Goal: Find specific page/section

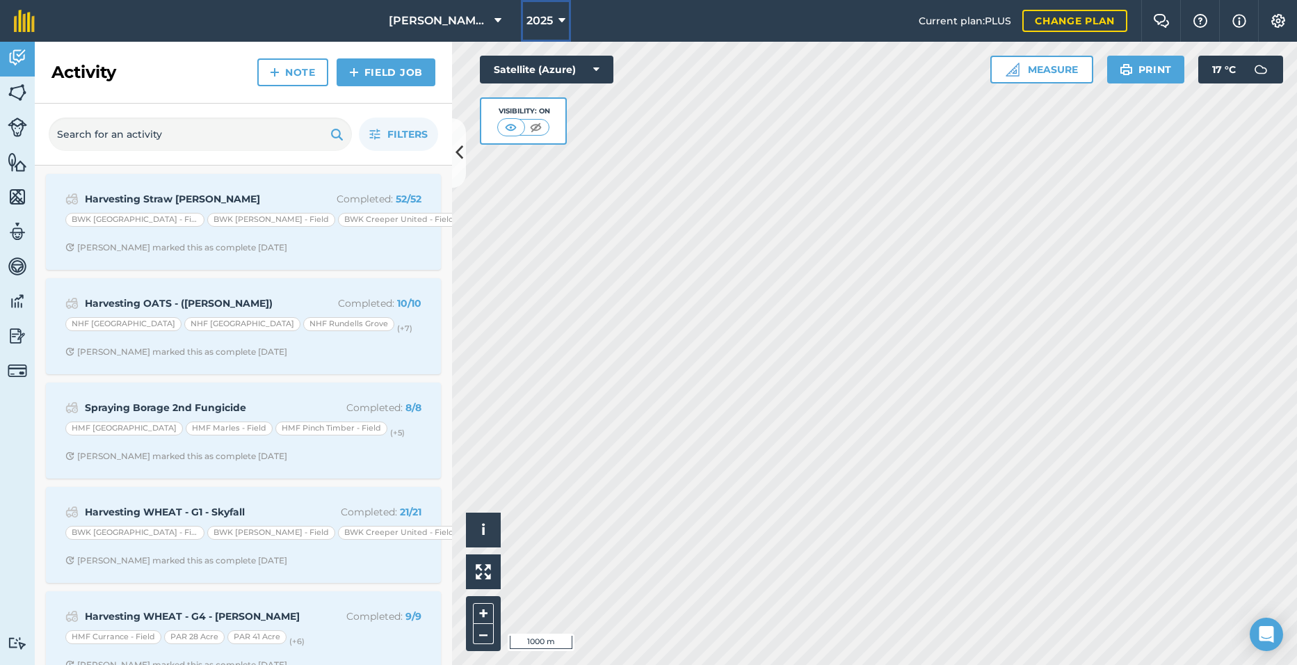
click at [547, 24] on span "2025" at bounding box center [539, 21] width 26 height 17
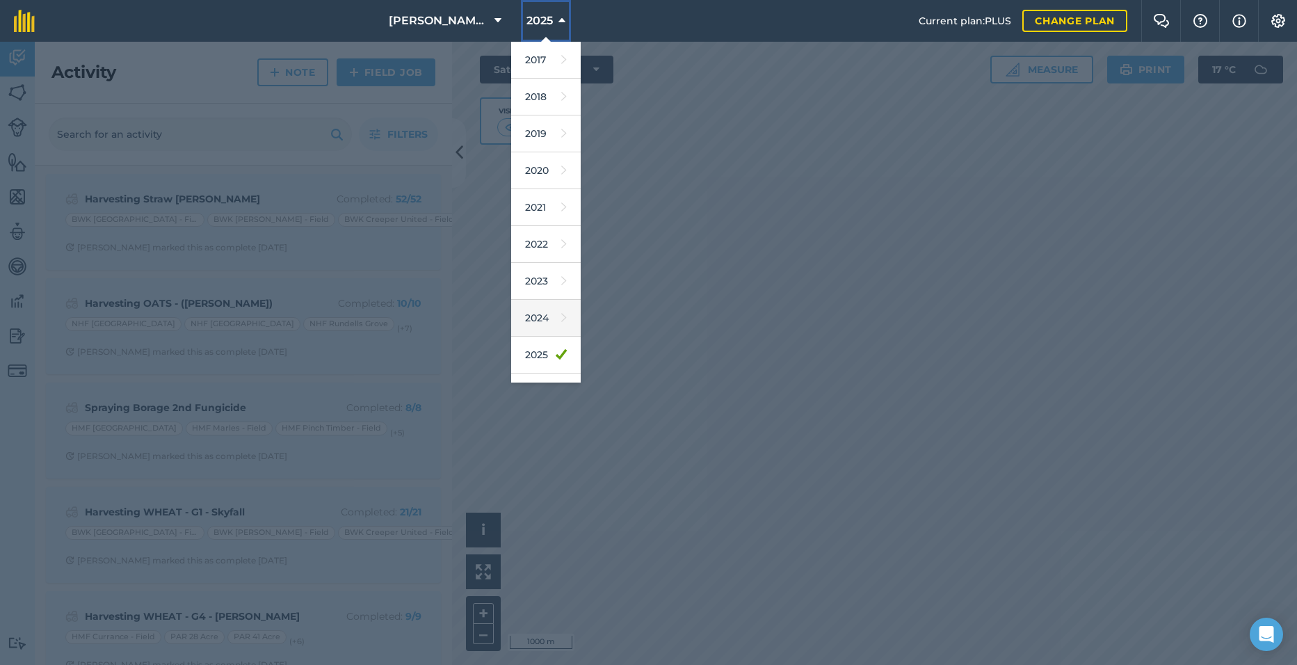
scroll to position [65, 0]
click at [541, 322] on link "2026" at bounding box center [546, 327] width 70 height 37
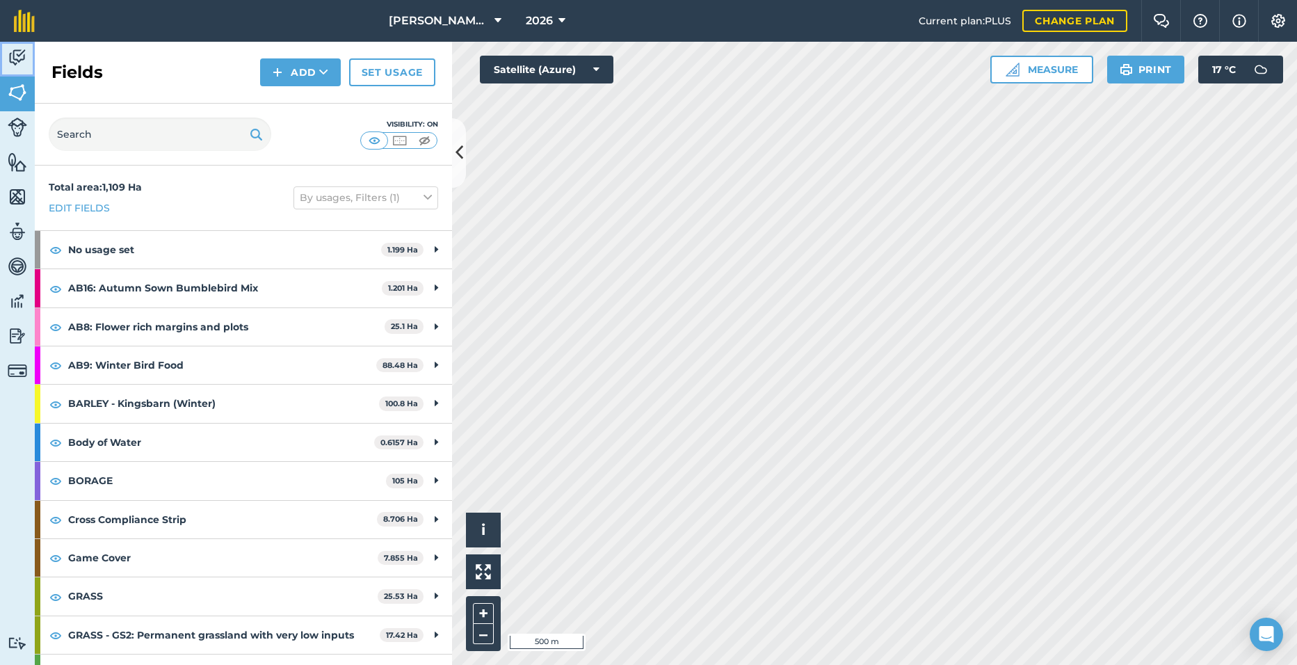
click at [19, 58] on img at bounding box center [17, 57] width 19 height 21
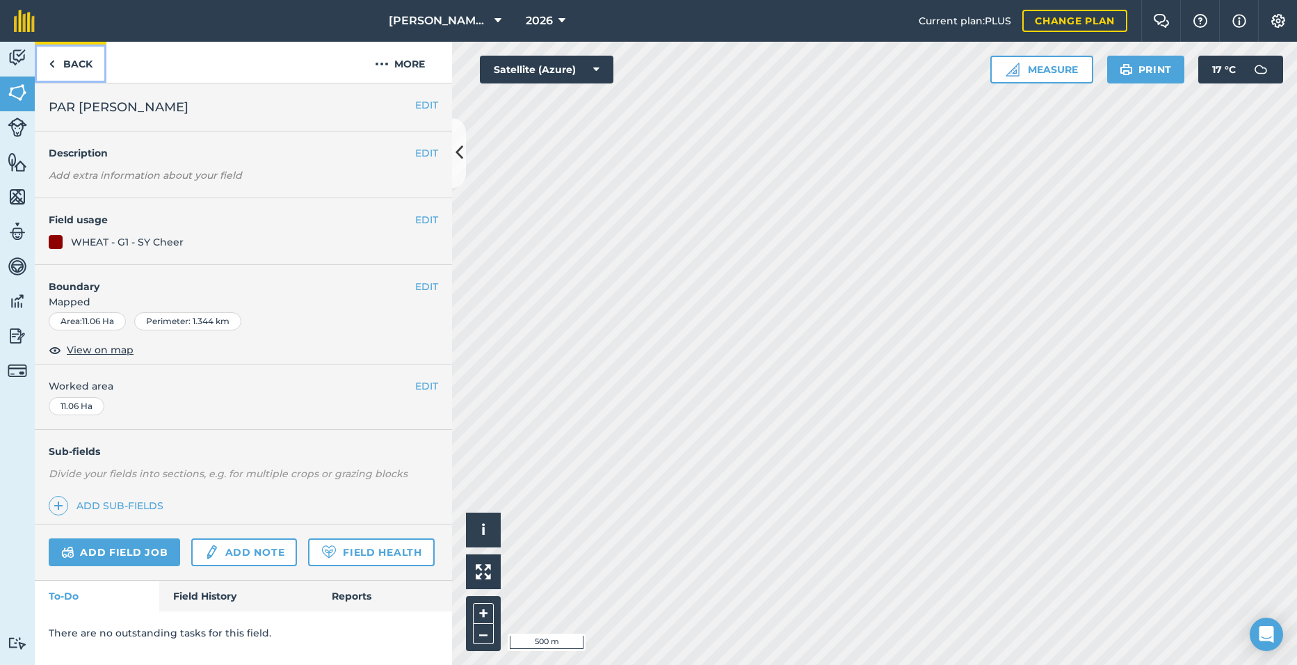
click at [76, 75] on link "Back" at bounding box center [71, 62] width 72 height 41
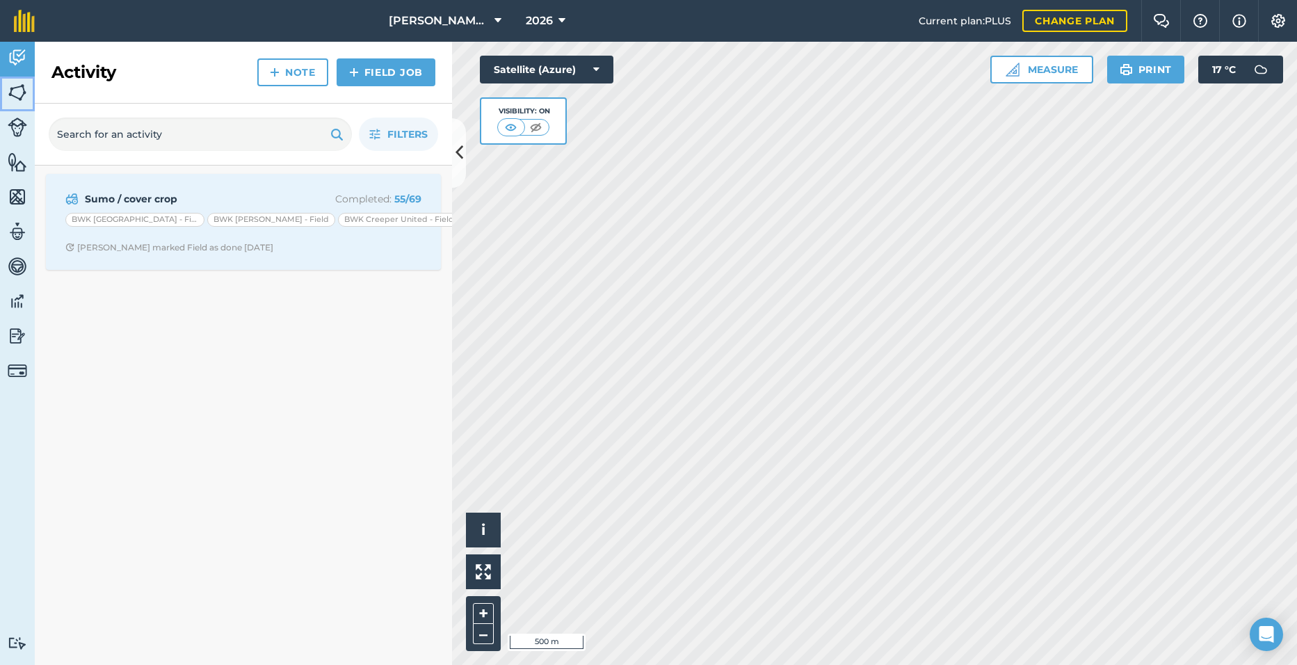
click at [22, 101] on img at bounding box center [17, 92] width 19 height 21
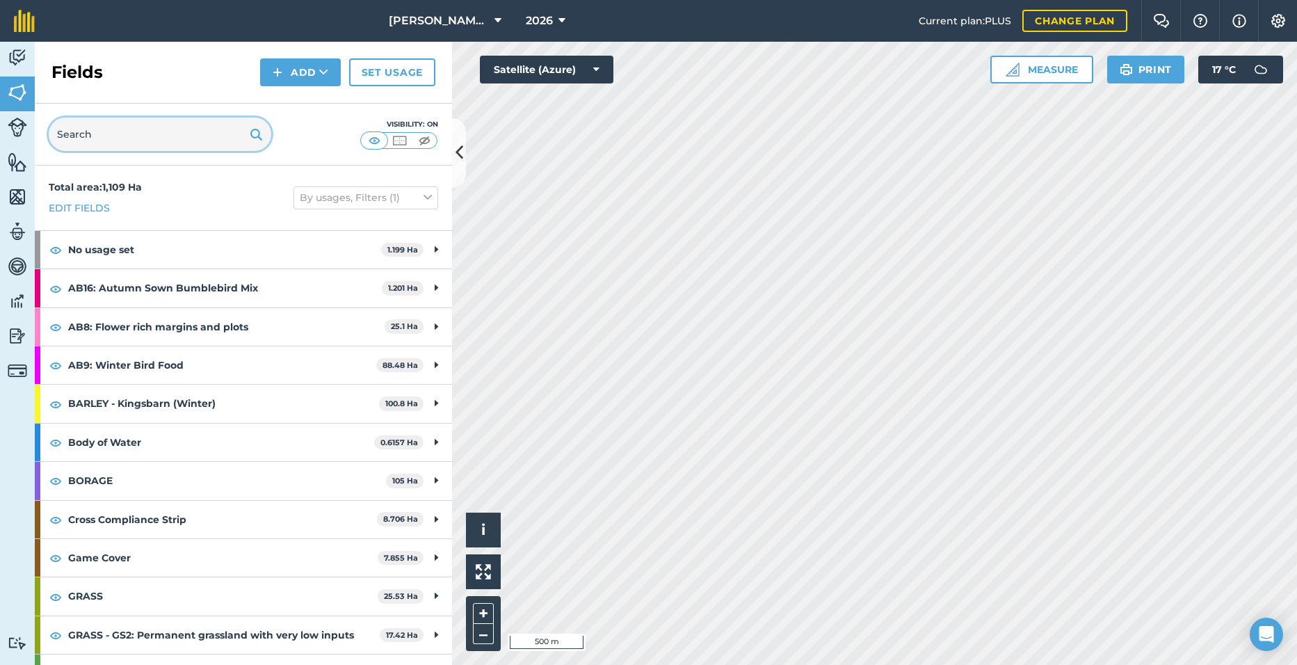
click at [136, 132] on input "text" at bounding box center [160, 134] width 223 height 33
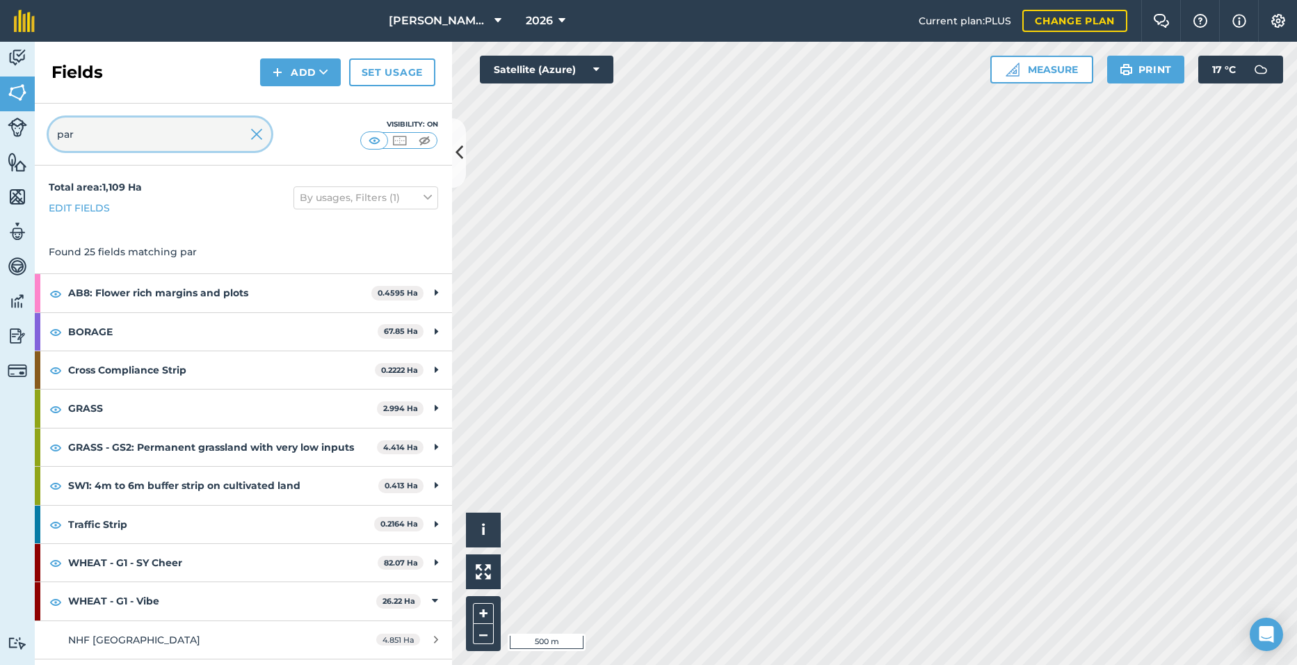
scroll to position [109, 0]
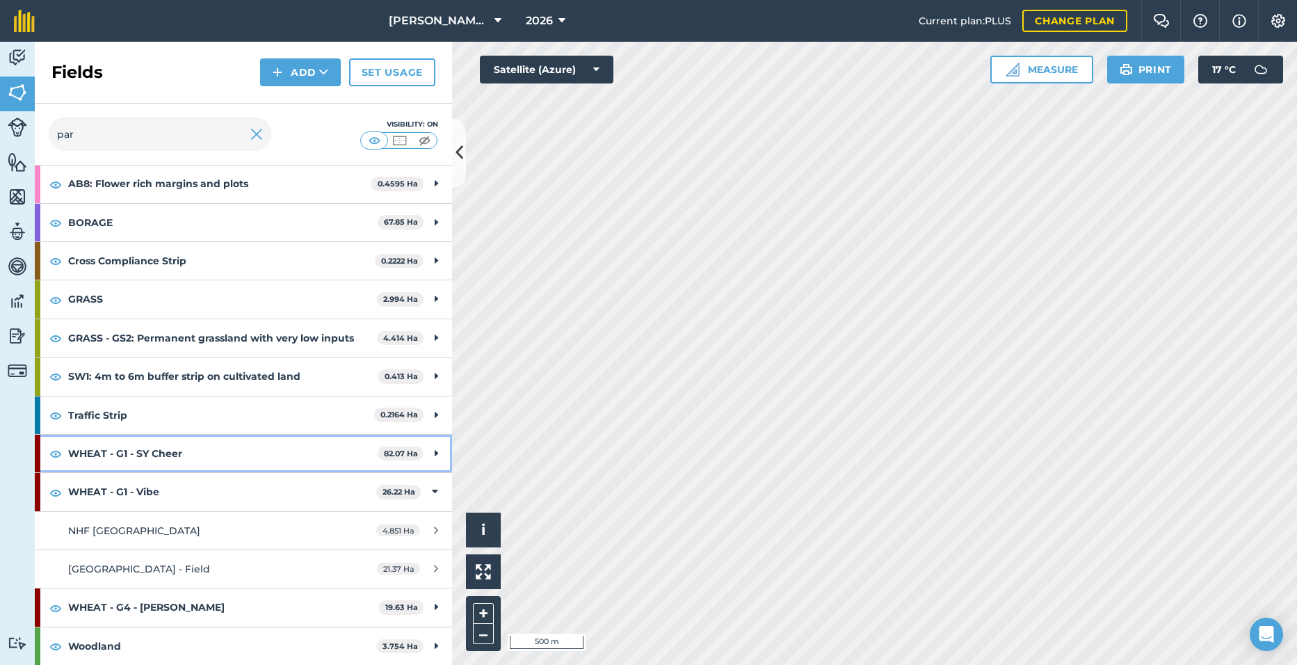
click at [431, 453] on div "WHEAT - G1 - SY Cheer 82.07 Ha" at bounding box center [243, 454] width 417 height 38
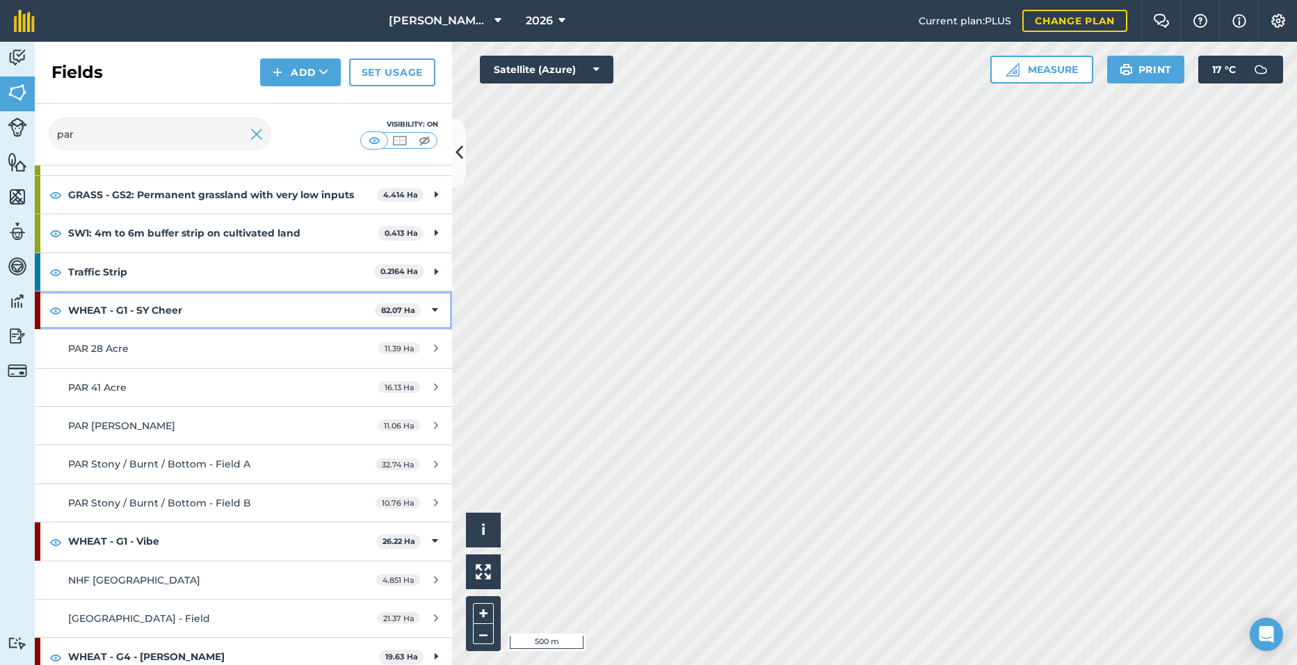
scroll to position [255, 0]
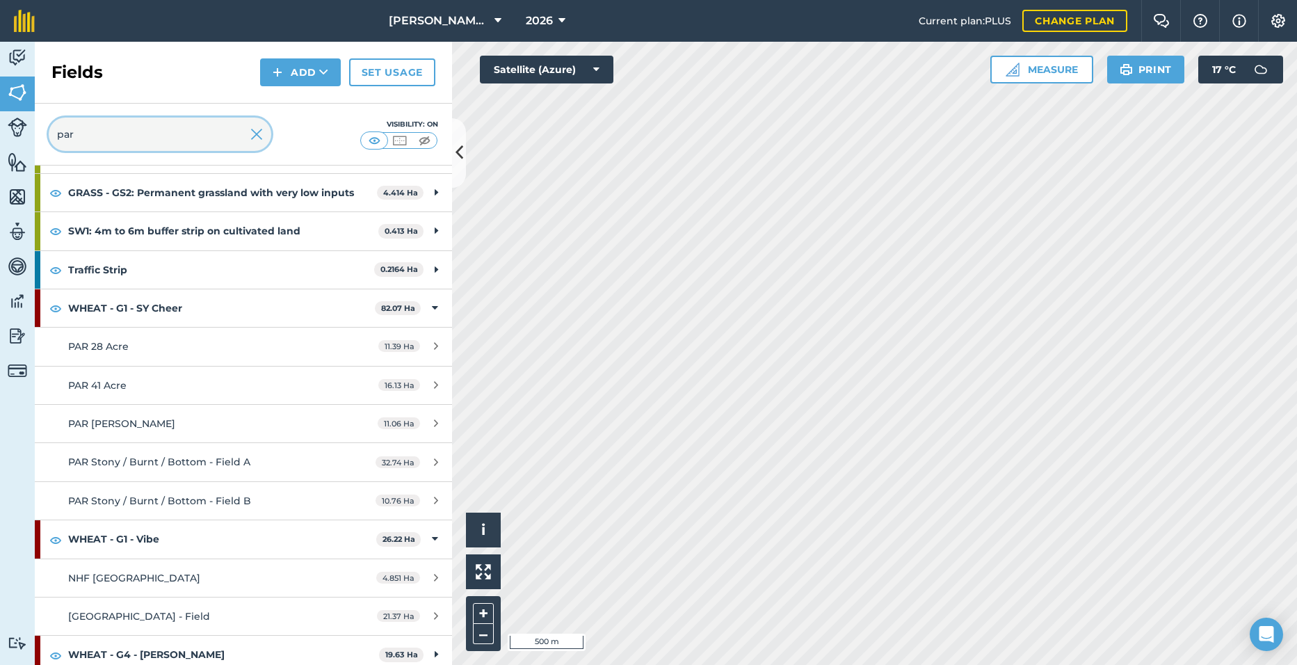
click at [143, 140] on input "par" at bounding box center [160, 134] width 223 height 33
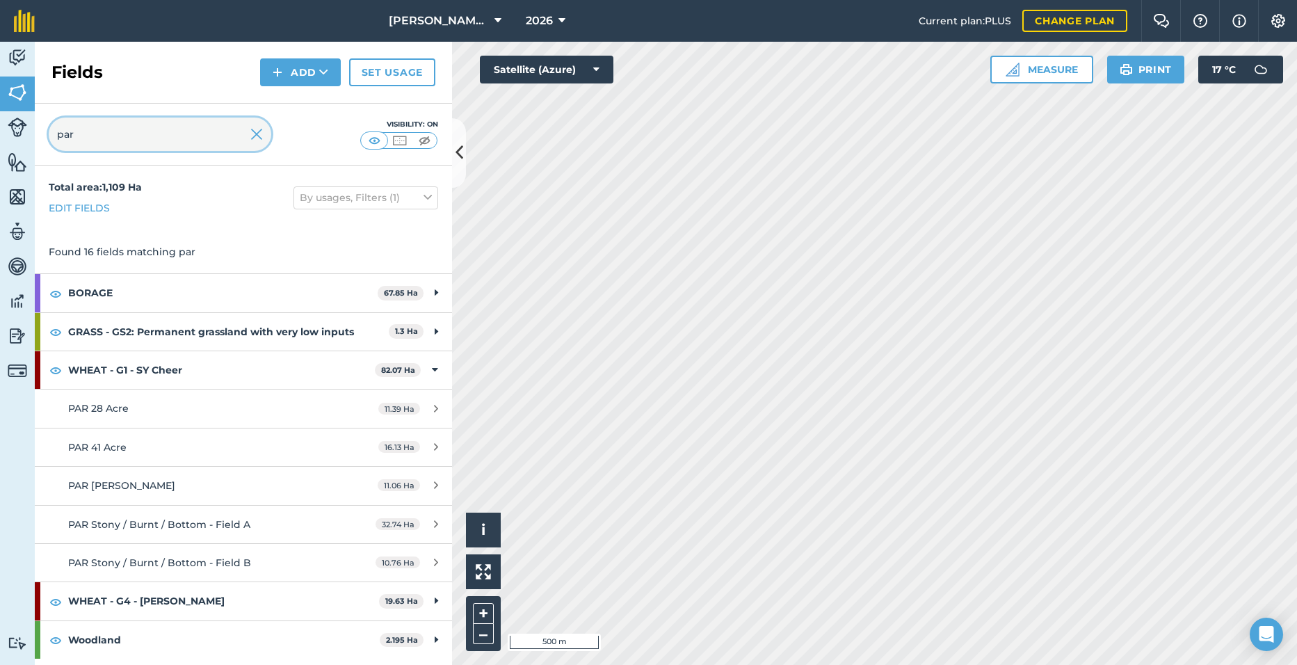
type input "par"
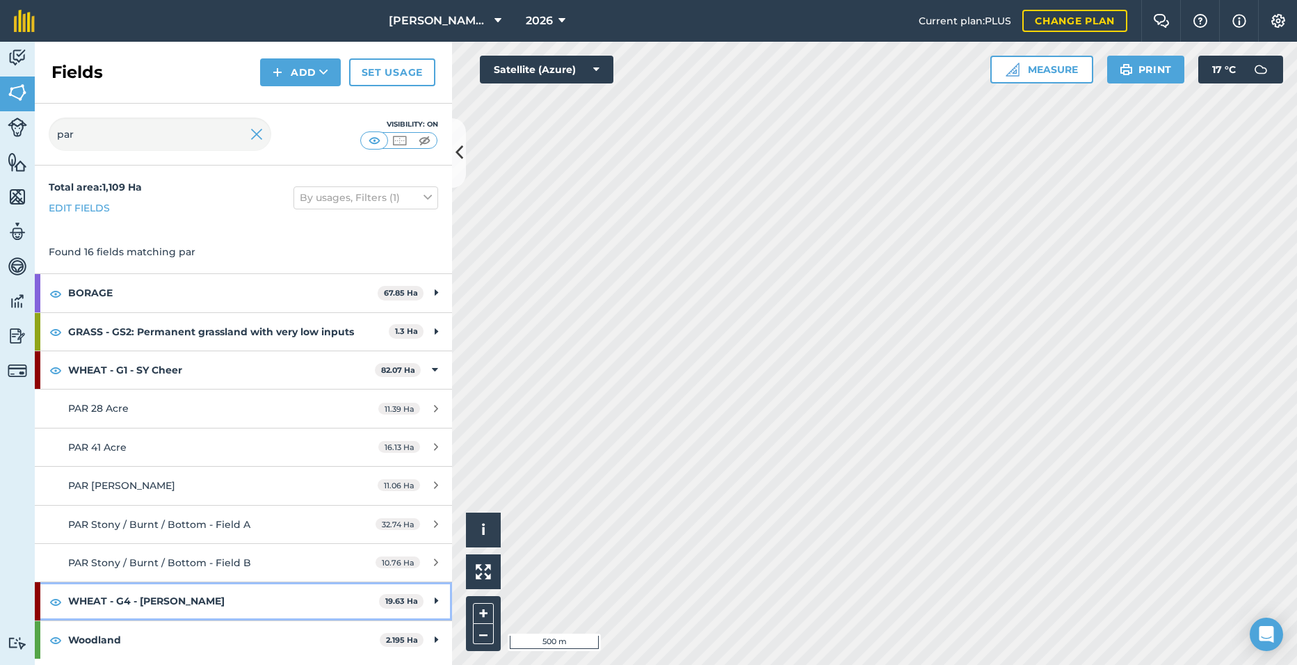
click at [312, 600] on strong "WHEAT - G4 - [PERSON_NAME]" at bounding box center [223, 601] width 311 height 38
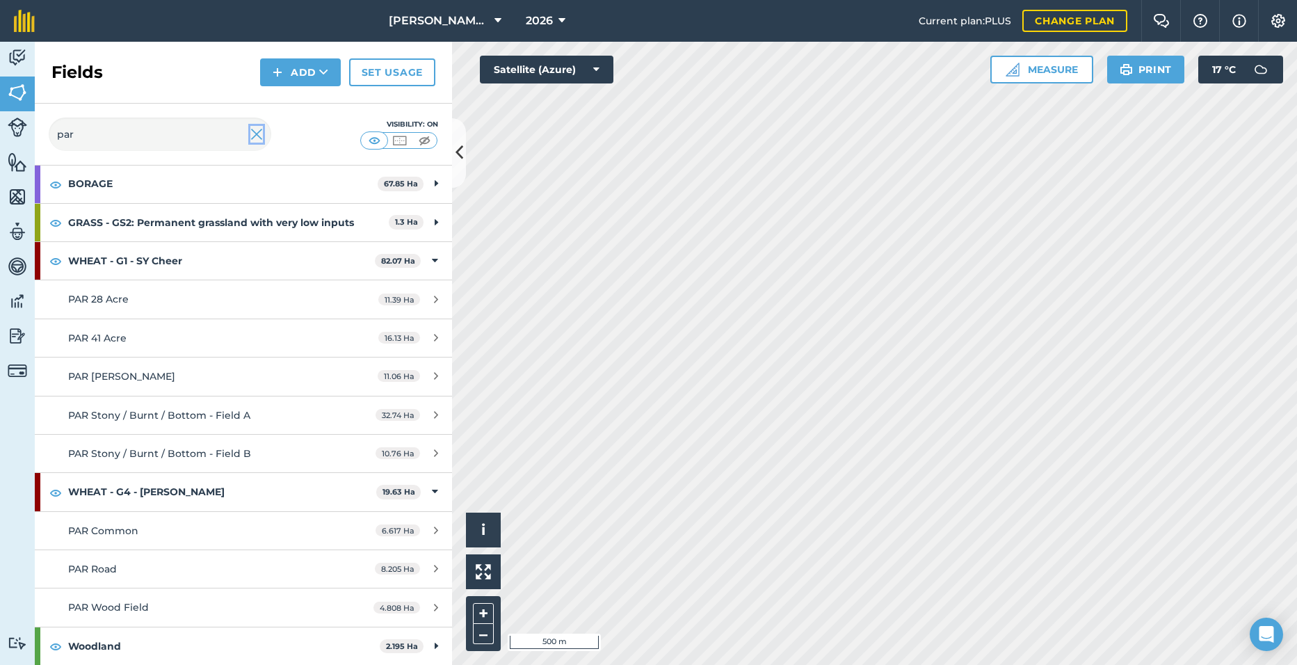
click at [255, 138] on img at bounding box center [256, 134] width 13 height 17
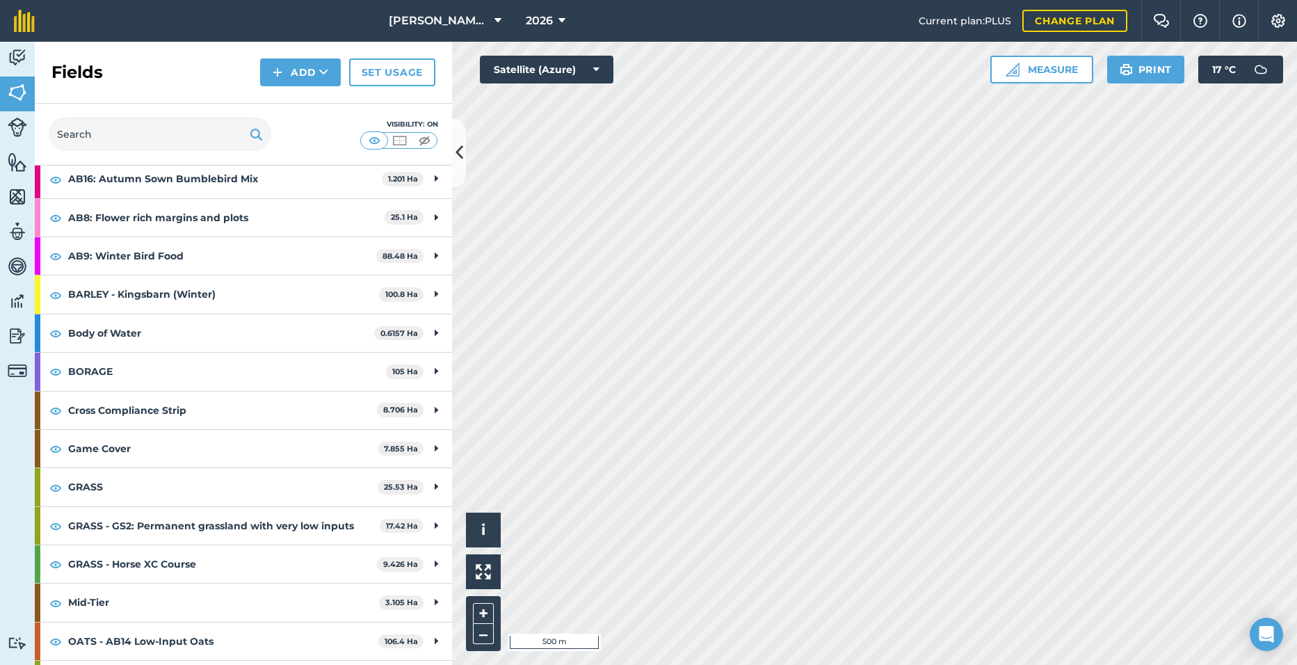
scroll to position [297, 0]
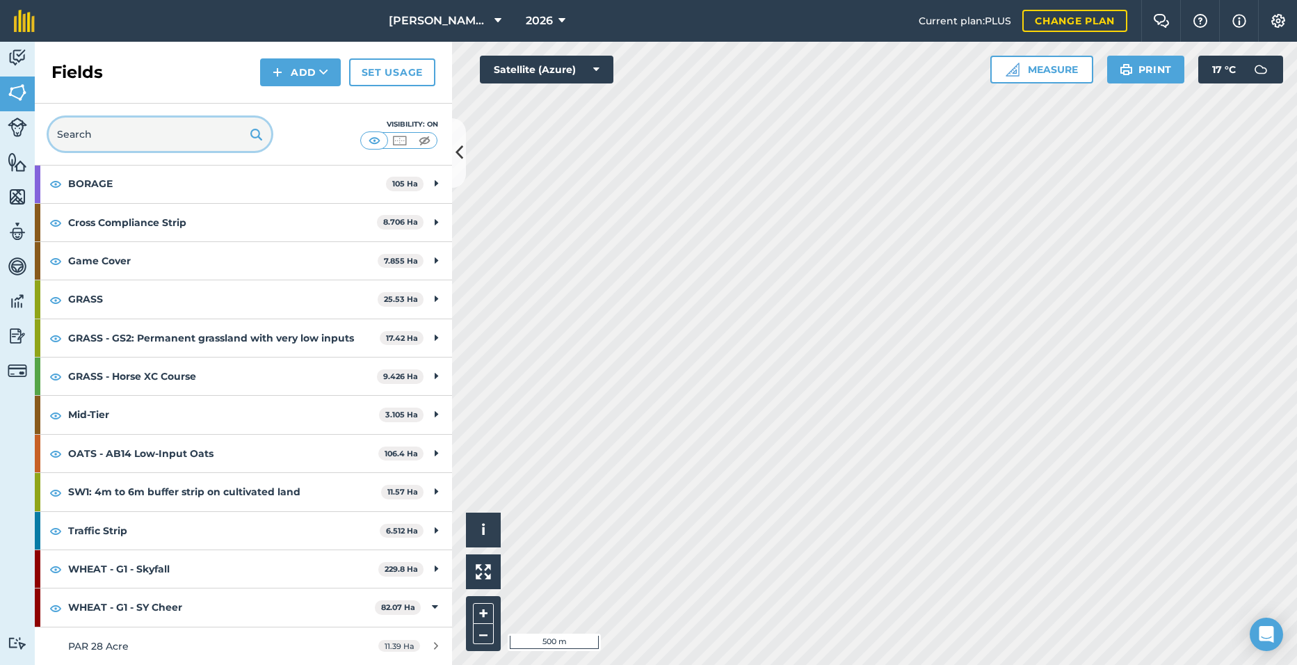
click at [171, 138] on input "text" at bounding box center [160, 134] width 223 height 33
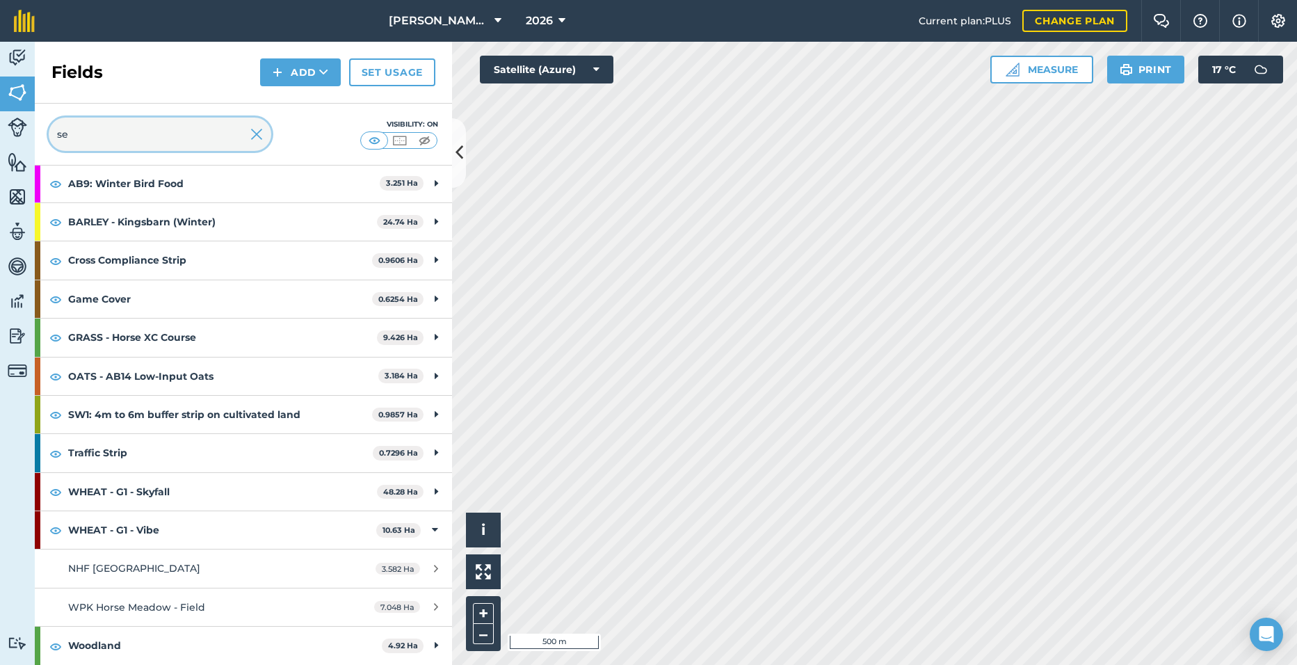
scroll to position [0, 0]
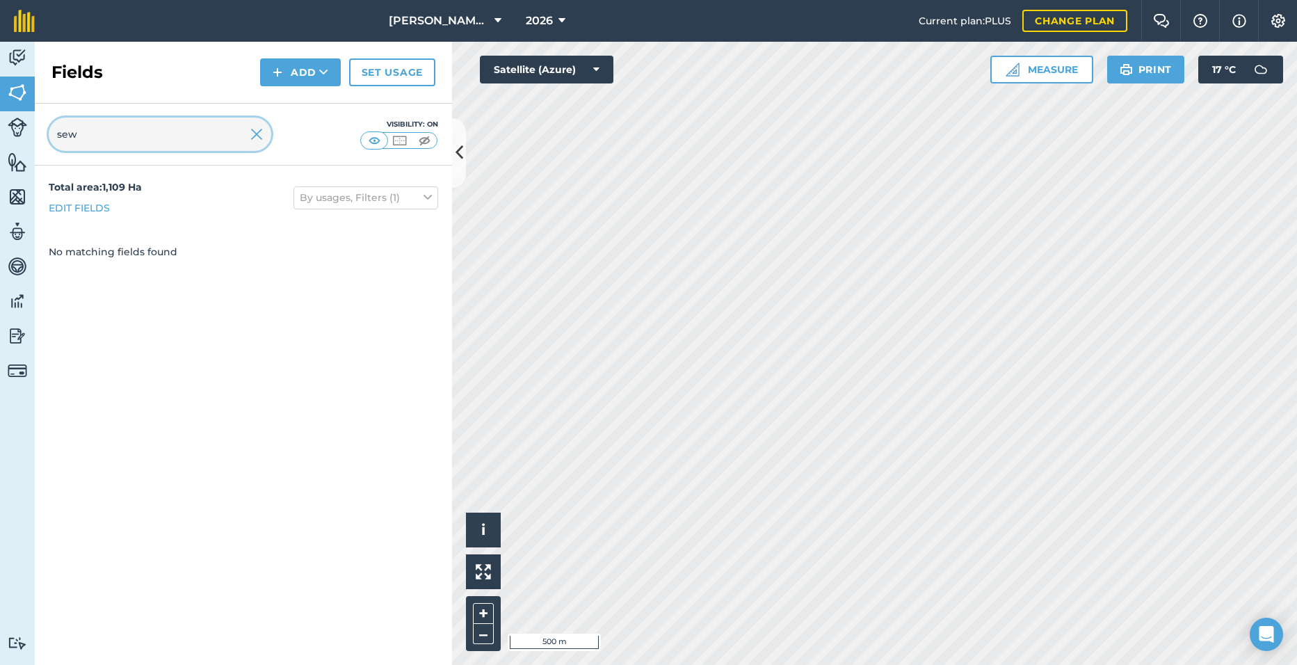
type input "sew"
click at [440, 8] on button "[PERSON_NAME] Hayleys Partnership" at bounding box center [445, 21] width 124 height 42
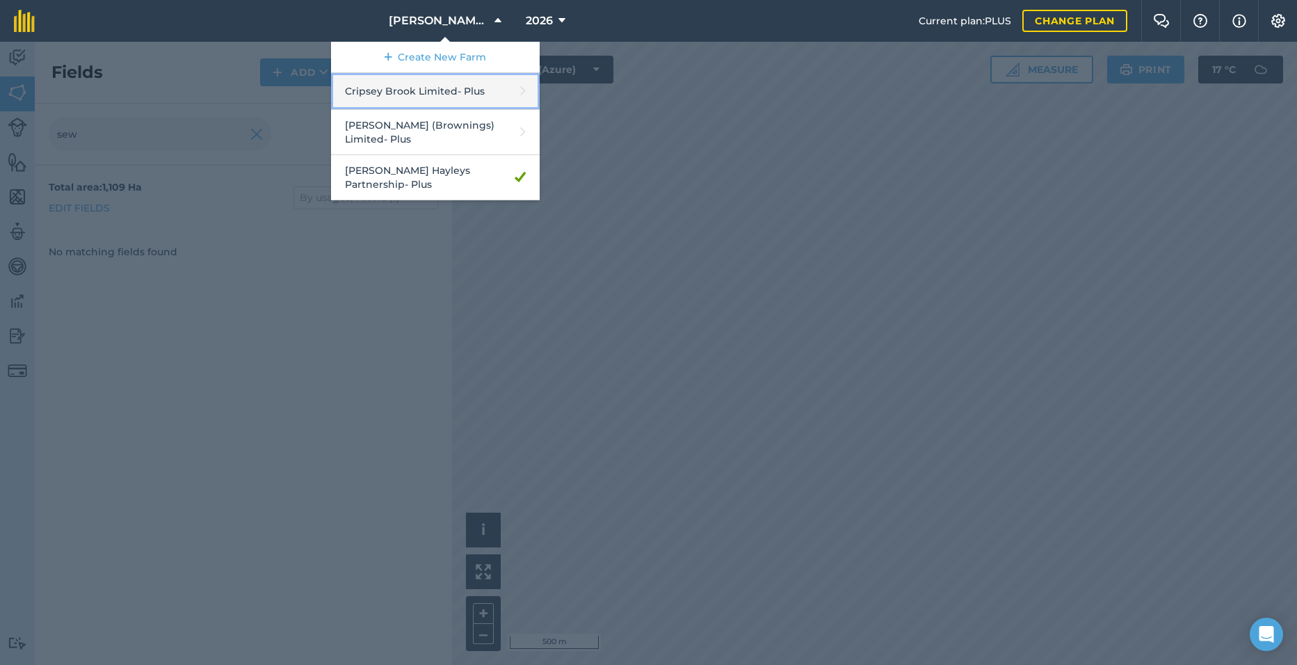
click at [437, 92] on link "Cripsey Brook Limited - Plus" at bounding box center [435, 91] width 209 height 37
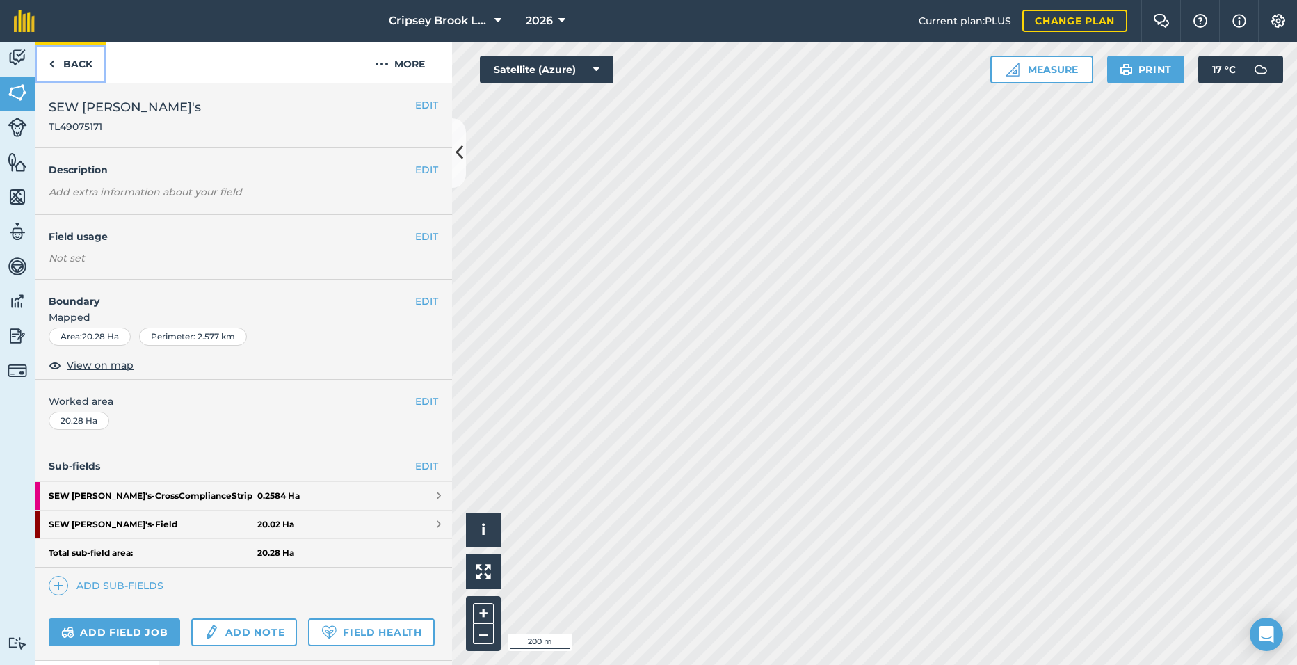
click at [96, 65] on link "Back" at bounding box center [71, 62] width 72 height 41
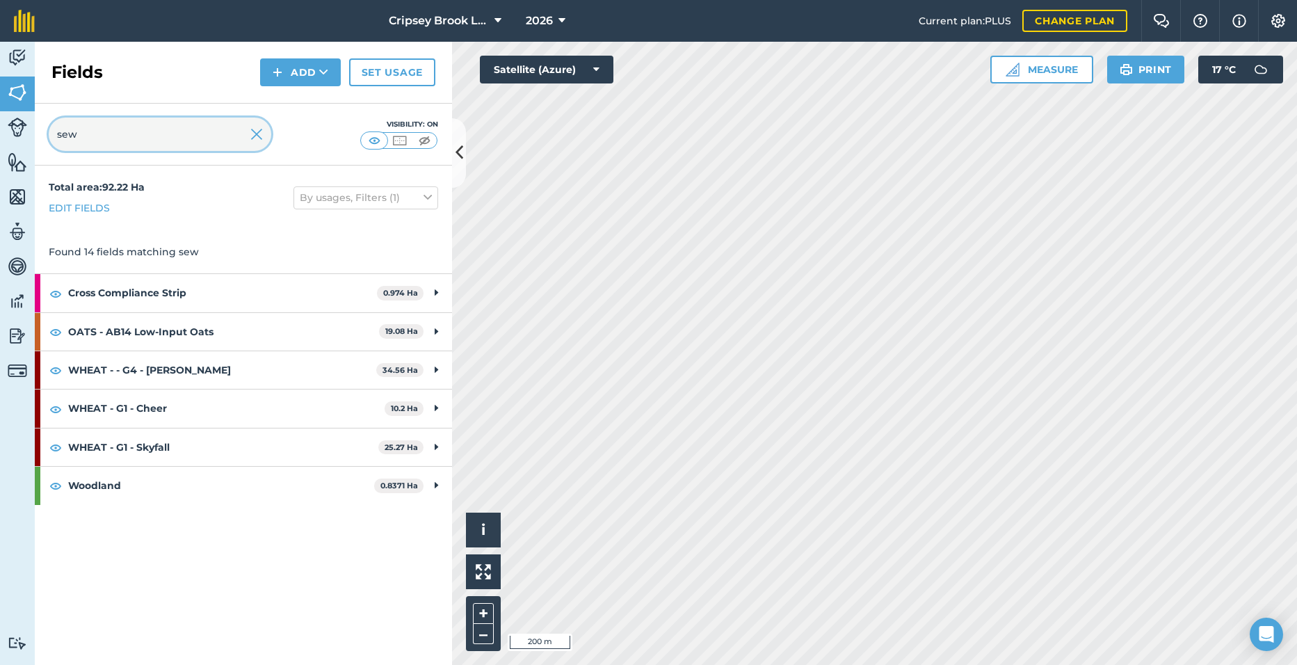
click at [178, 135] on input "sew" at bounding box center [160, 134] width 223 height 33
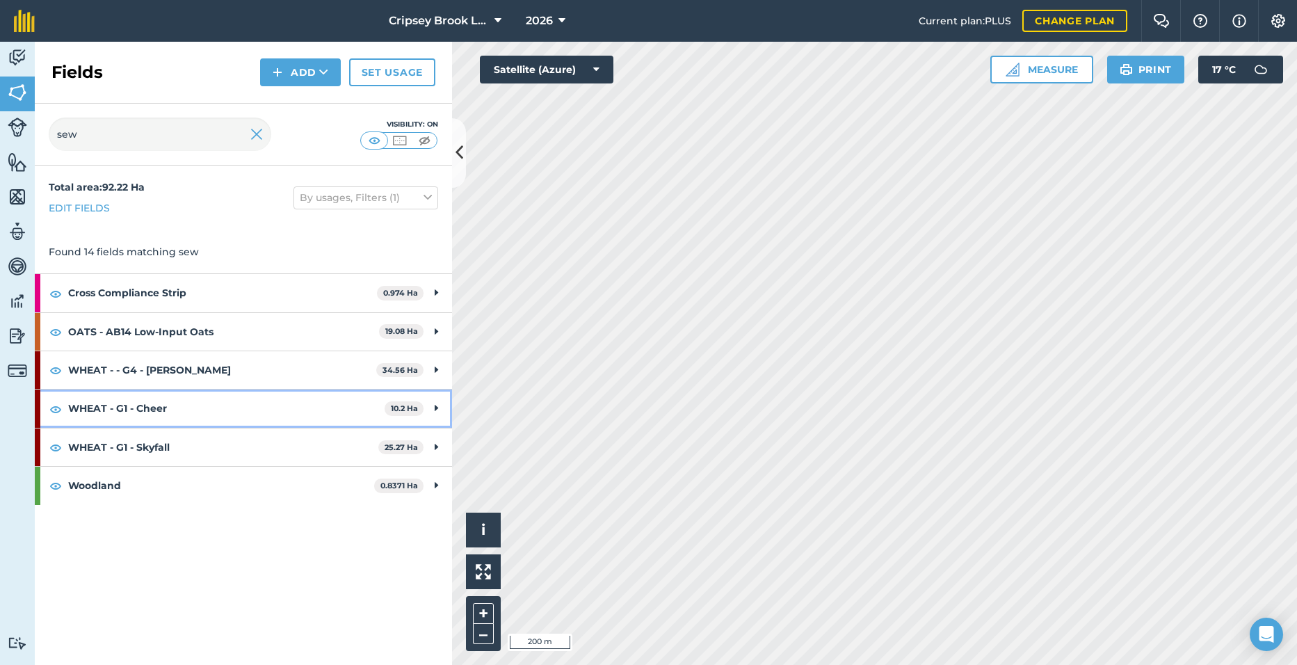
click at [303, 411] on strong "WHEAT - G1 - Cheer" at bounding box center [226, 408] width 316 height 38
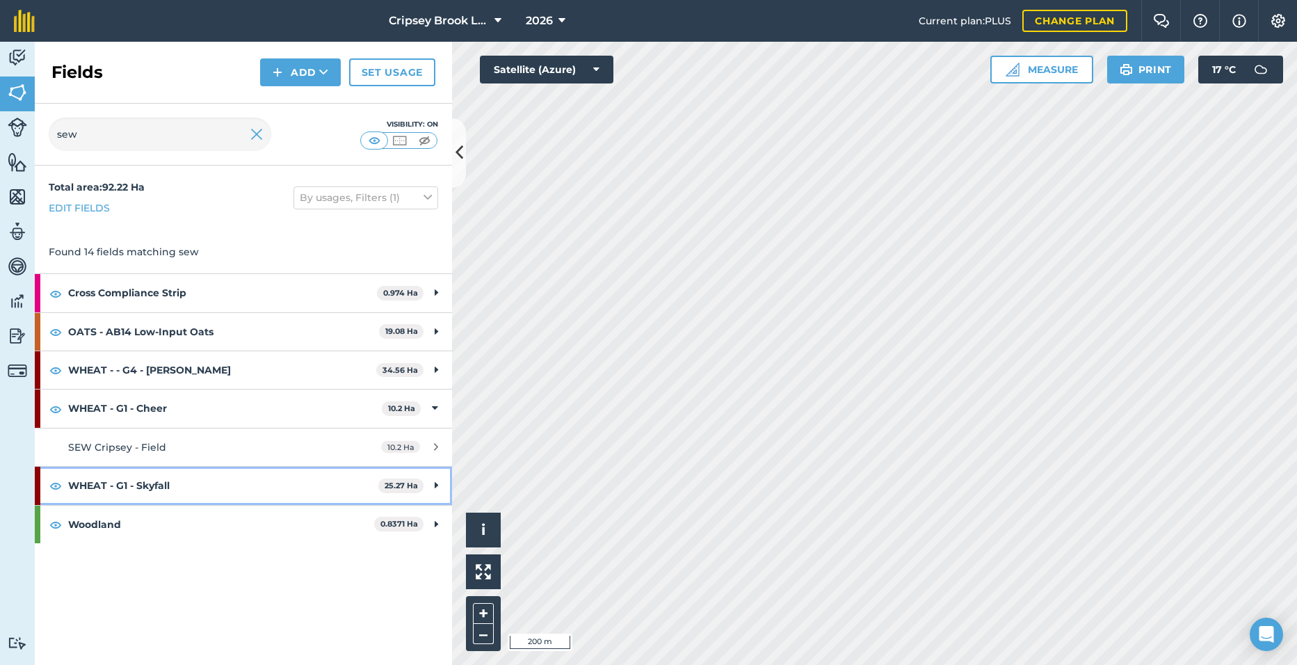
click at [304, 485] on strong "WHEAT - G1 - Skyfall" at bounding box center [223, 486] width 310 height 38
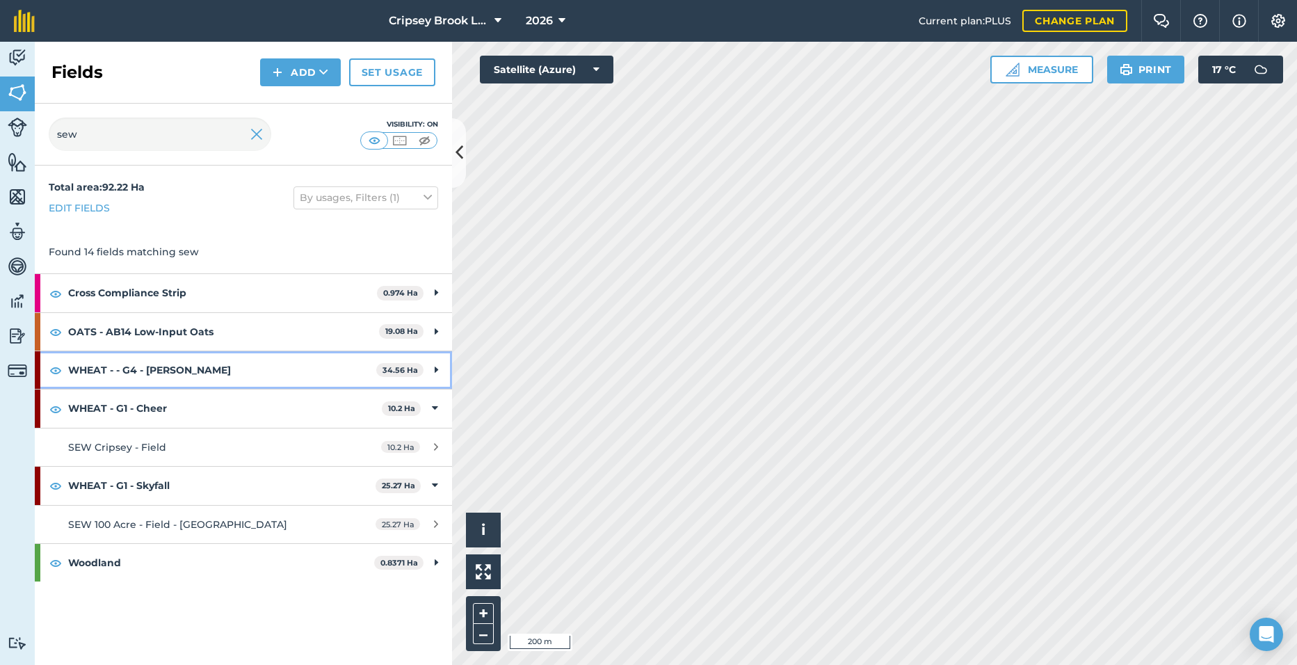
click at [288, 368] on strong "WHEAT - - G4 - [PERSON_NAME]" at bounding box center [222, 370] width 308 height 38
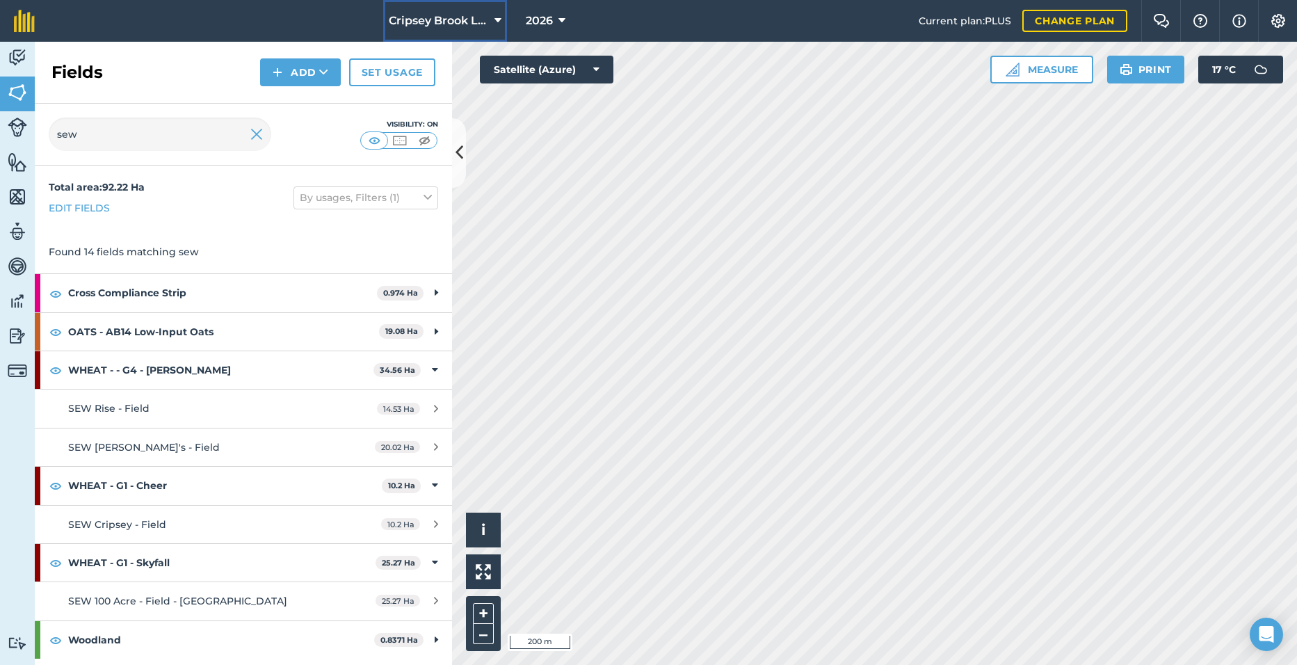
click at [472, 17] on span "Cripsey Brook Limited" at bounding box center [439, 21] width 100 height 17
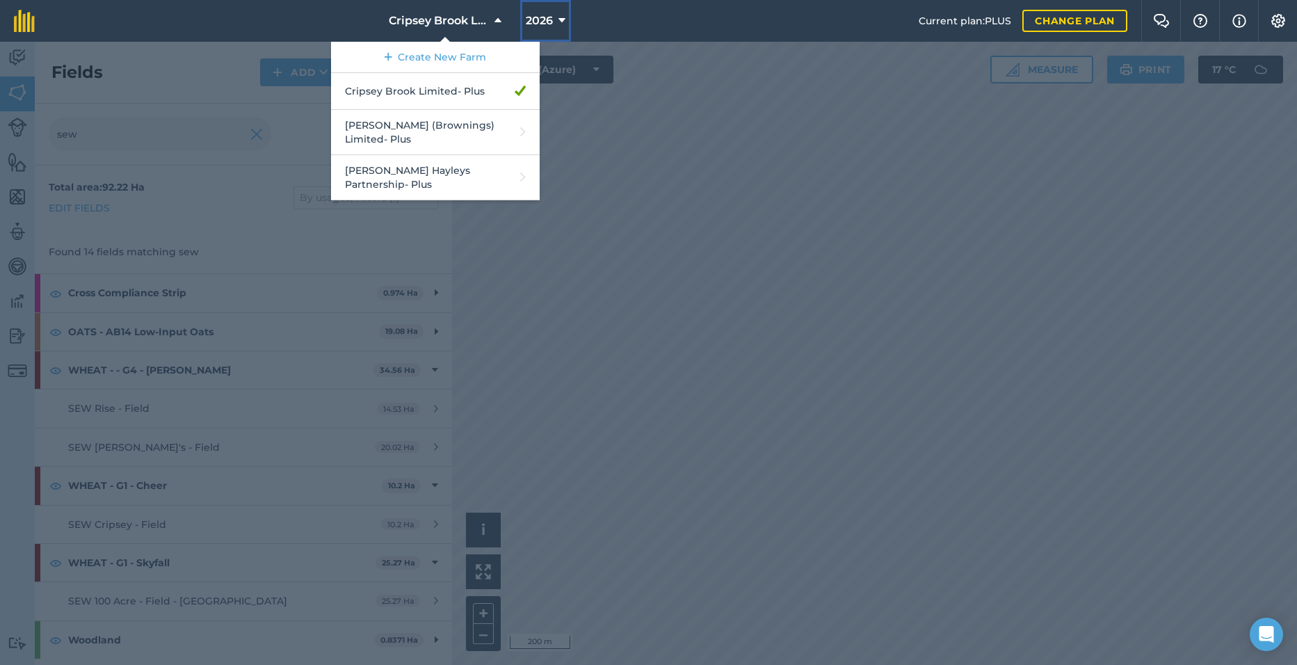
click at [549, 4] on button "2026" at bounding box center [545, 21] width 51 height 42
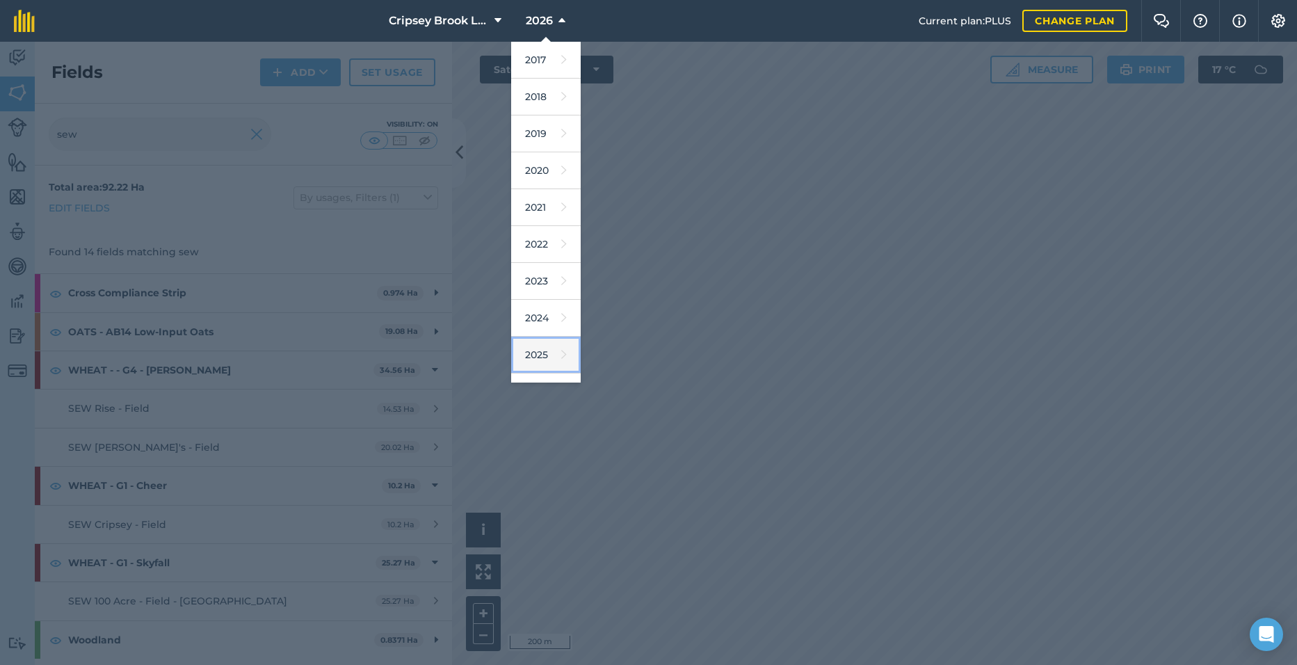
click at [542, 350] on link "2025" at bounding box center [546, 355] width 70 height 37
